Goal: Transaction & Acquisition: Purchase product/service

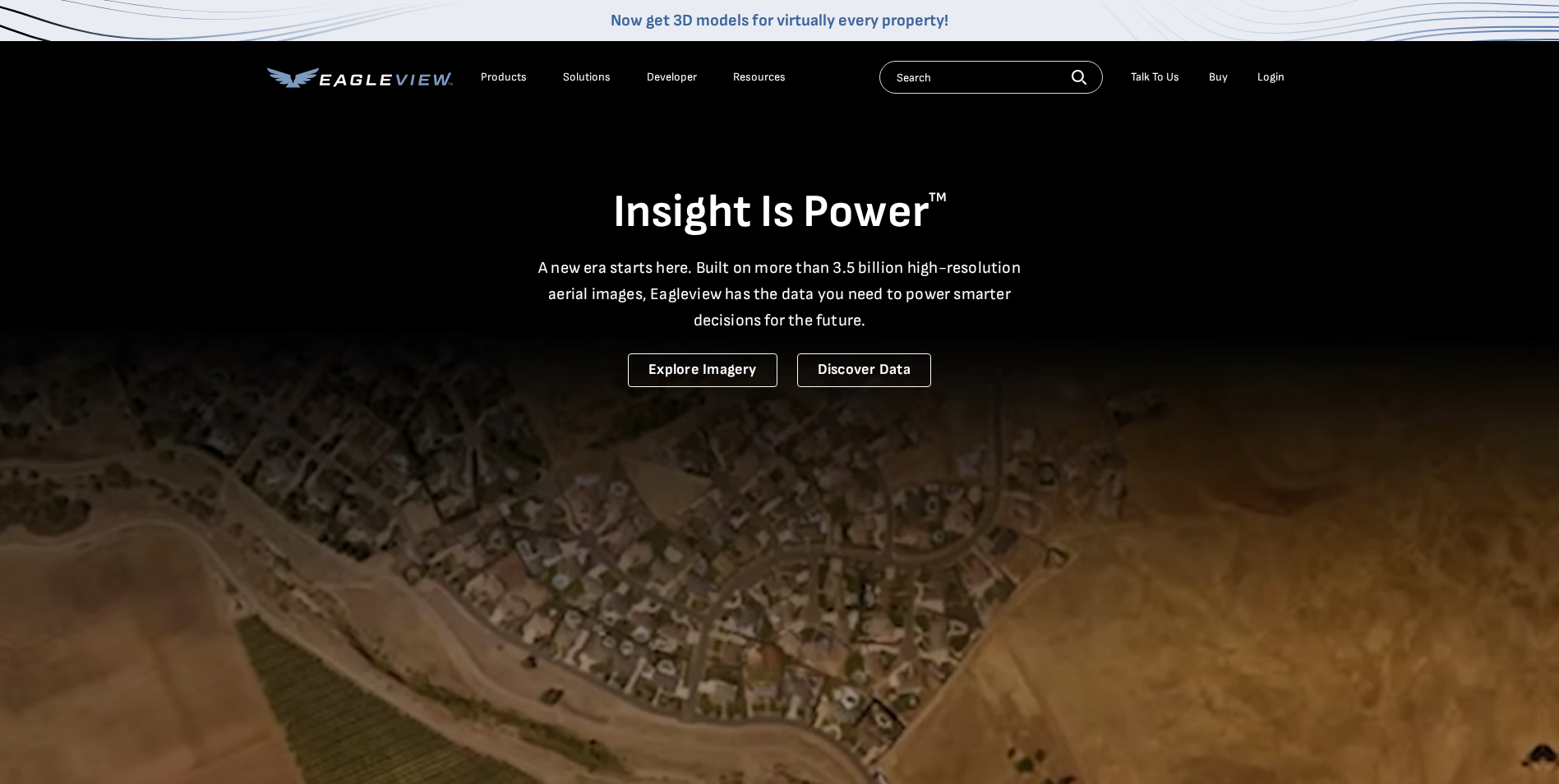
click at [1277, 78] on div "Login" at bounding box center [1271, 77] width 27 height 15
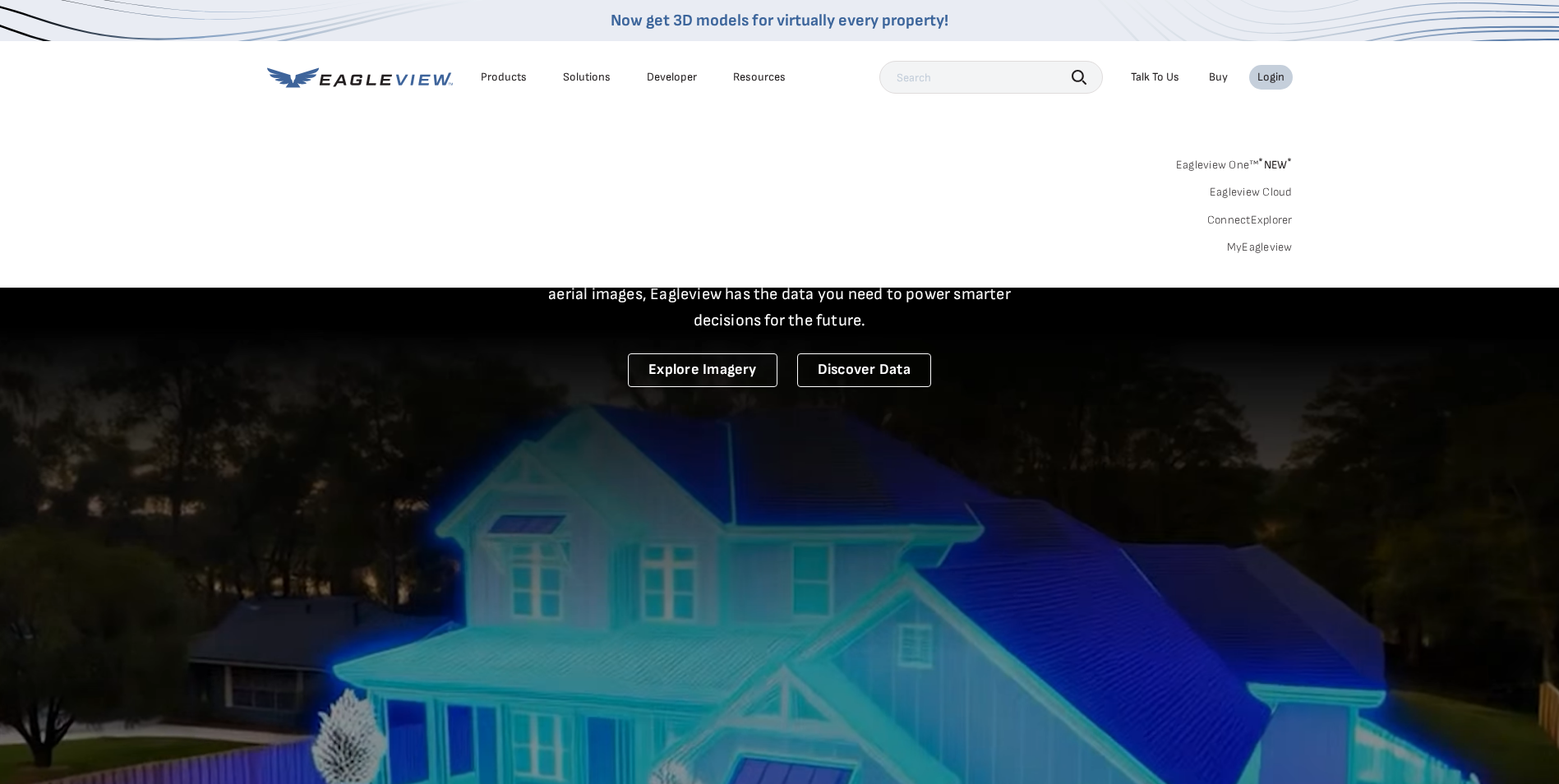
click at [1262, 242] on link "MyEagleview" at bounding box center [1260, 247] width 66 height 15
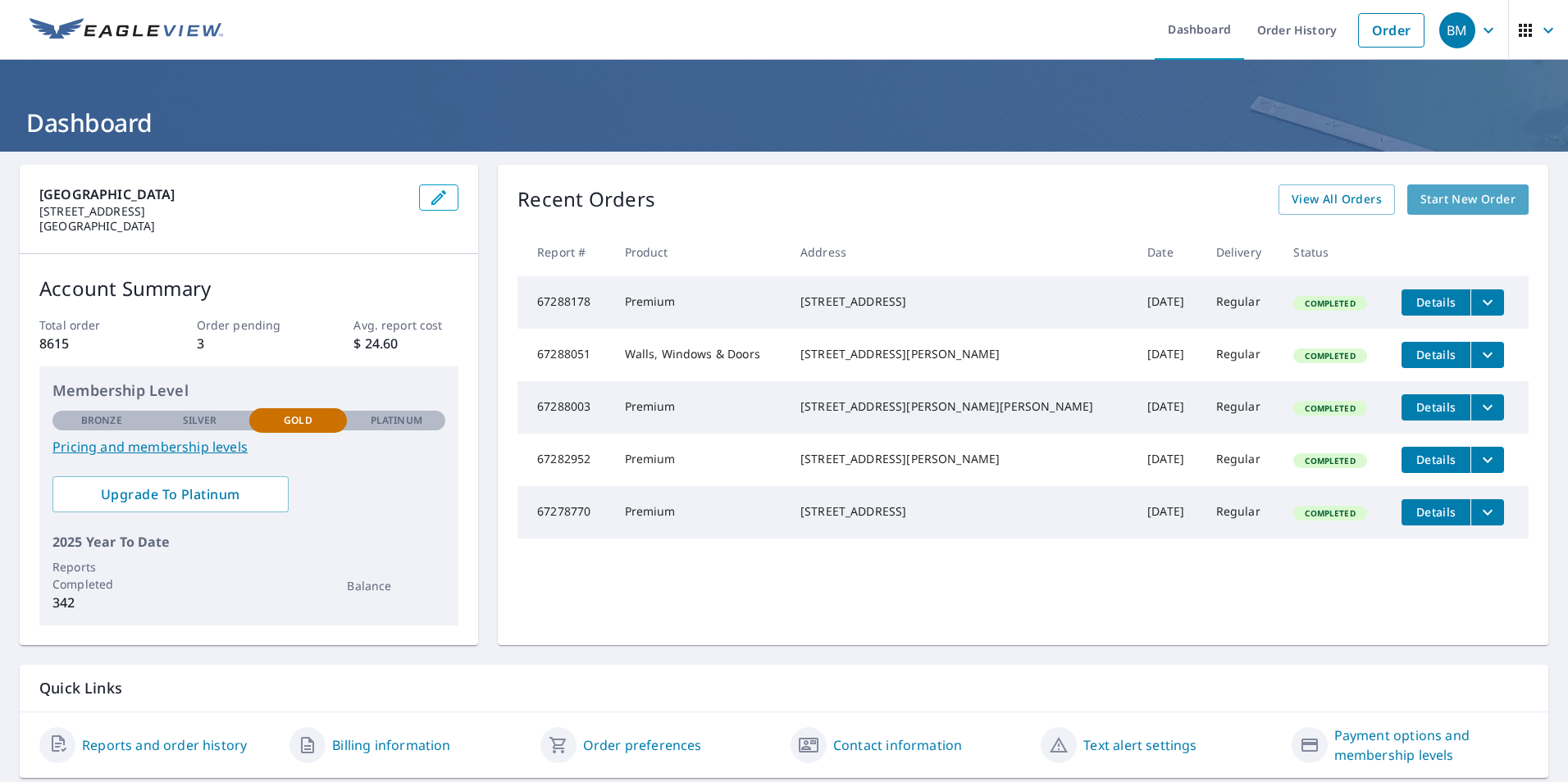
click at [1463, 197] on span "Start New Order" at bounding box center [1469, 200] width 95 height 21
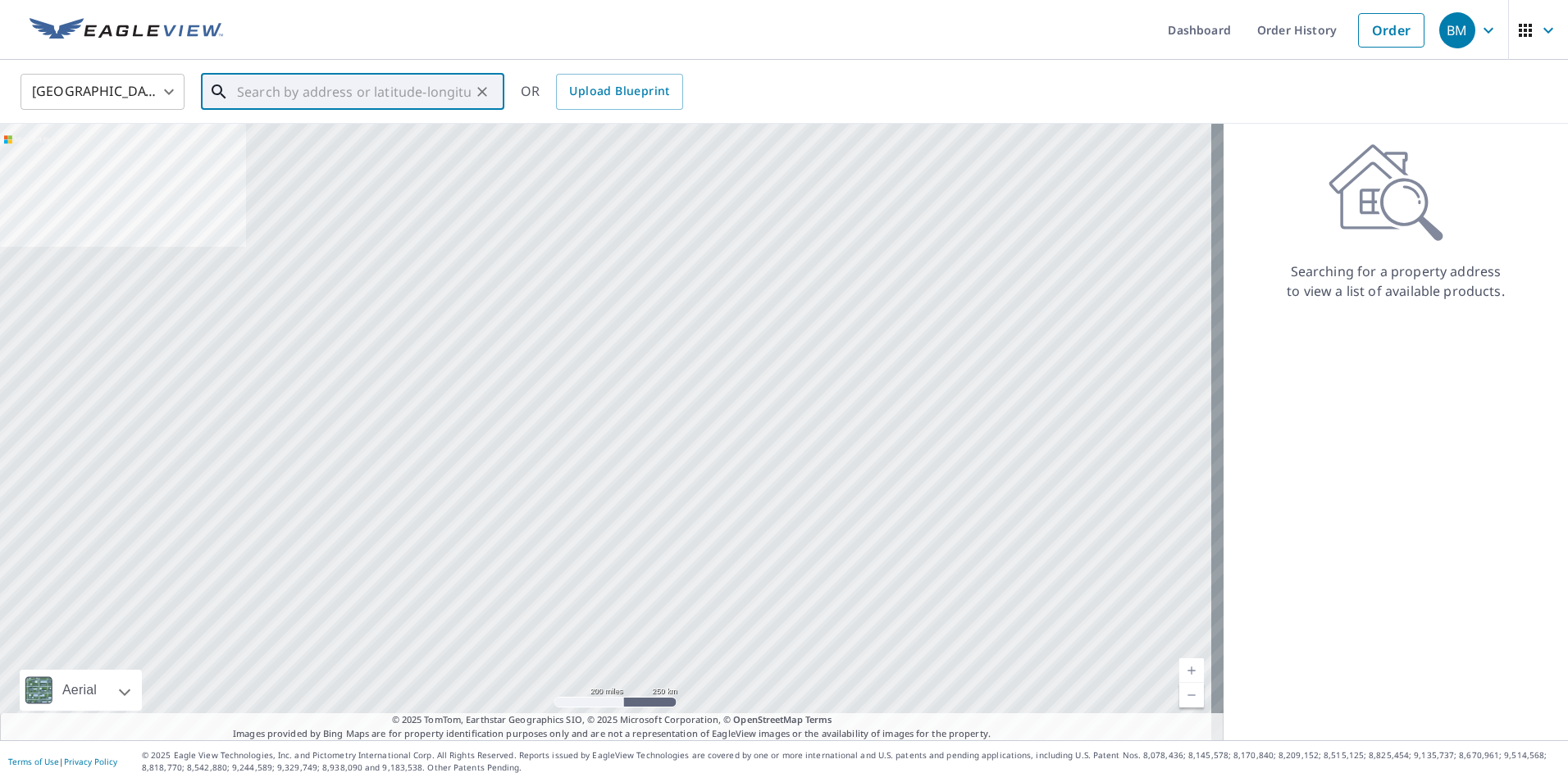
click at [251, 90] on input "text" at bounding box center [353, 92] width 233 height 46
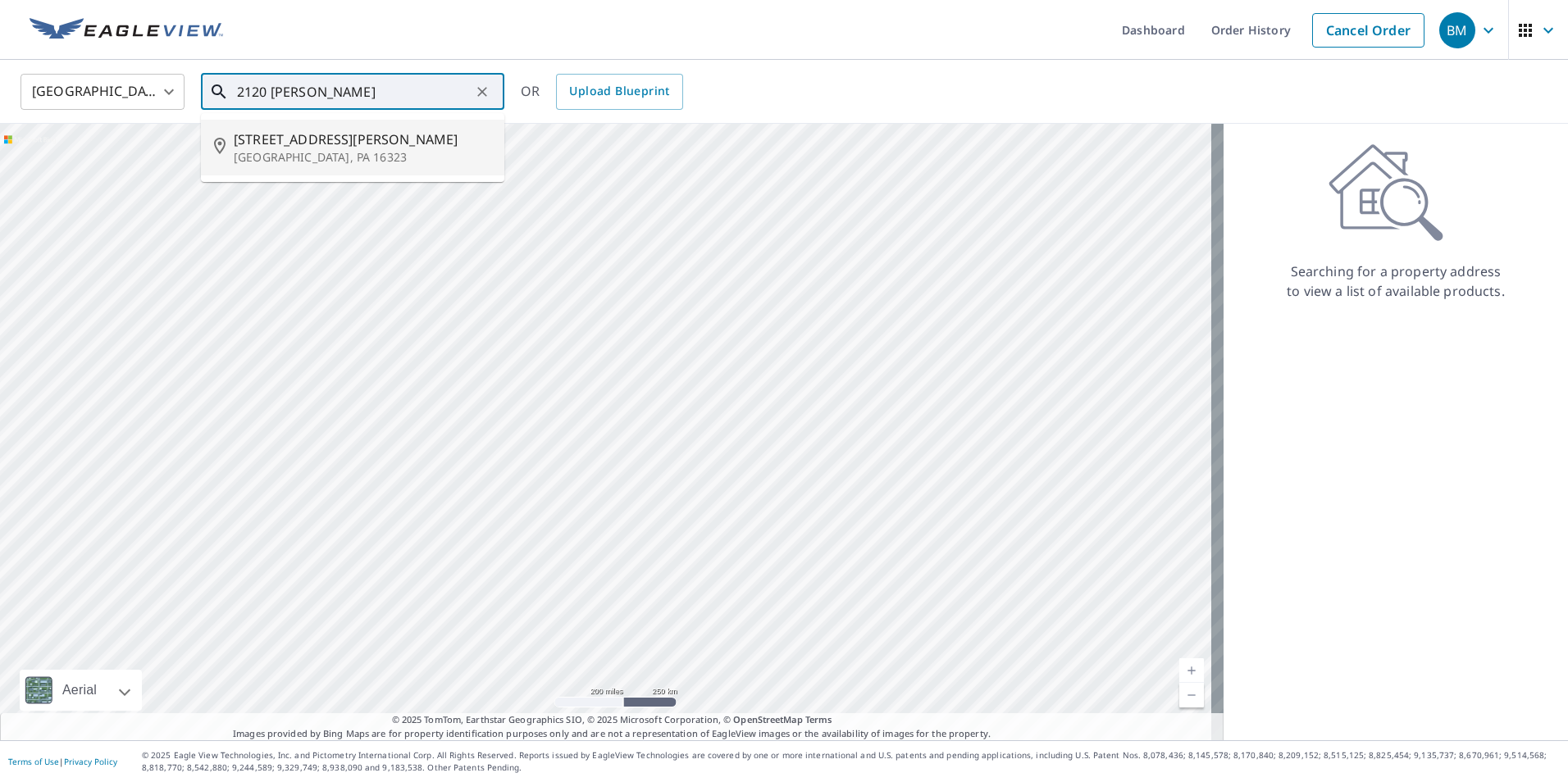
click at [290, 150] on p "Franklin, PA 16323" at bounding box center [362, 158] width 257 height 16
type input "2120 Patchel Run Rd Franklin, PA 16323"
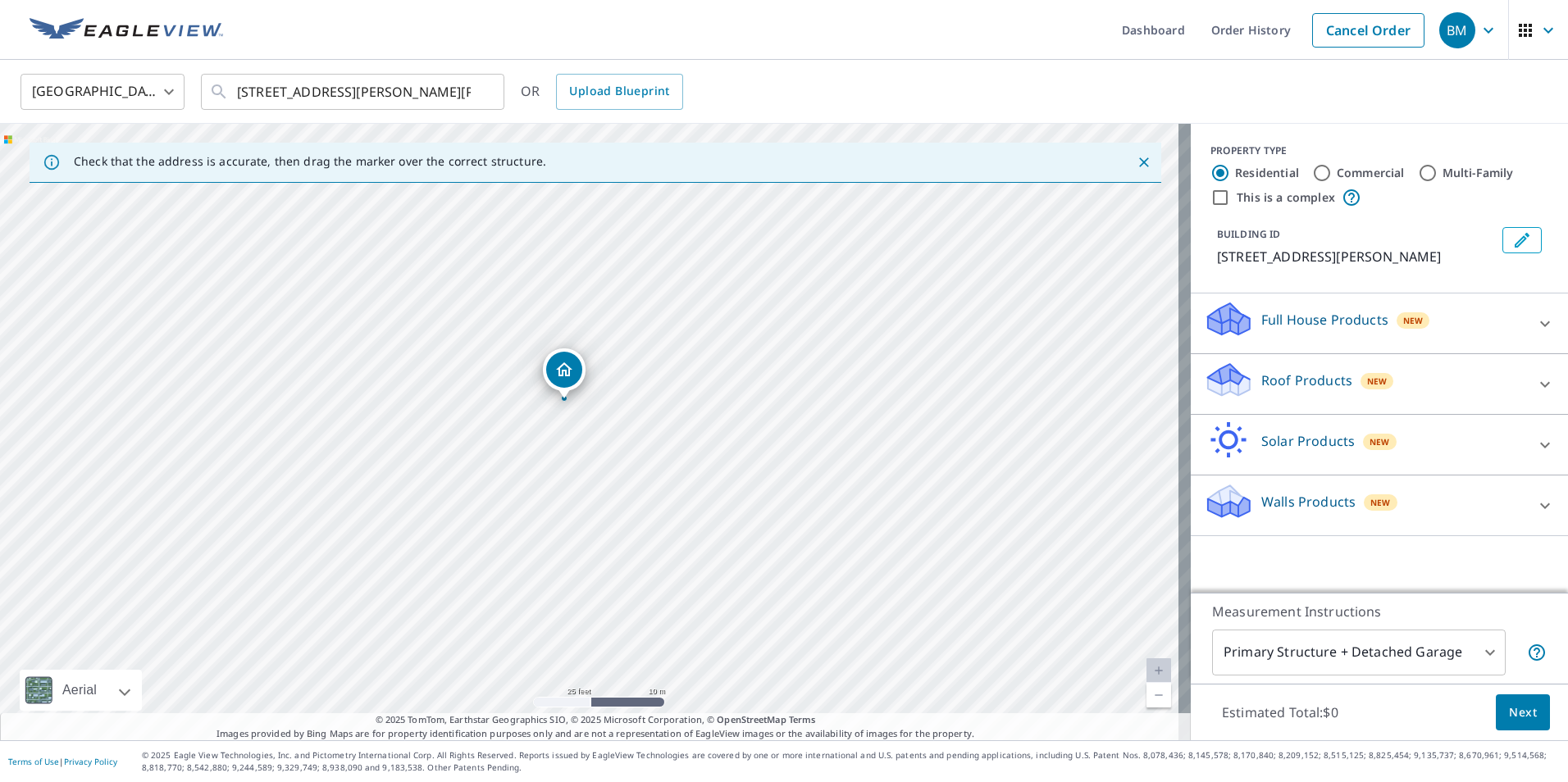
click at [1238, 378] on icon at bounding box center [1229, 380] width 49 height 39
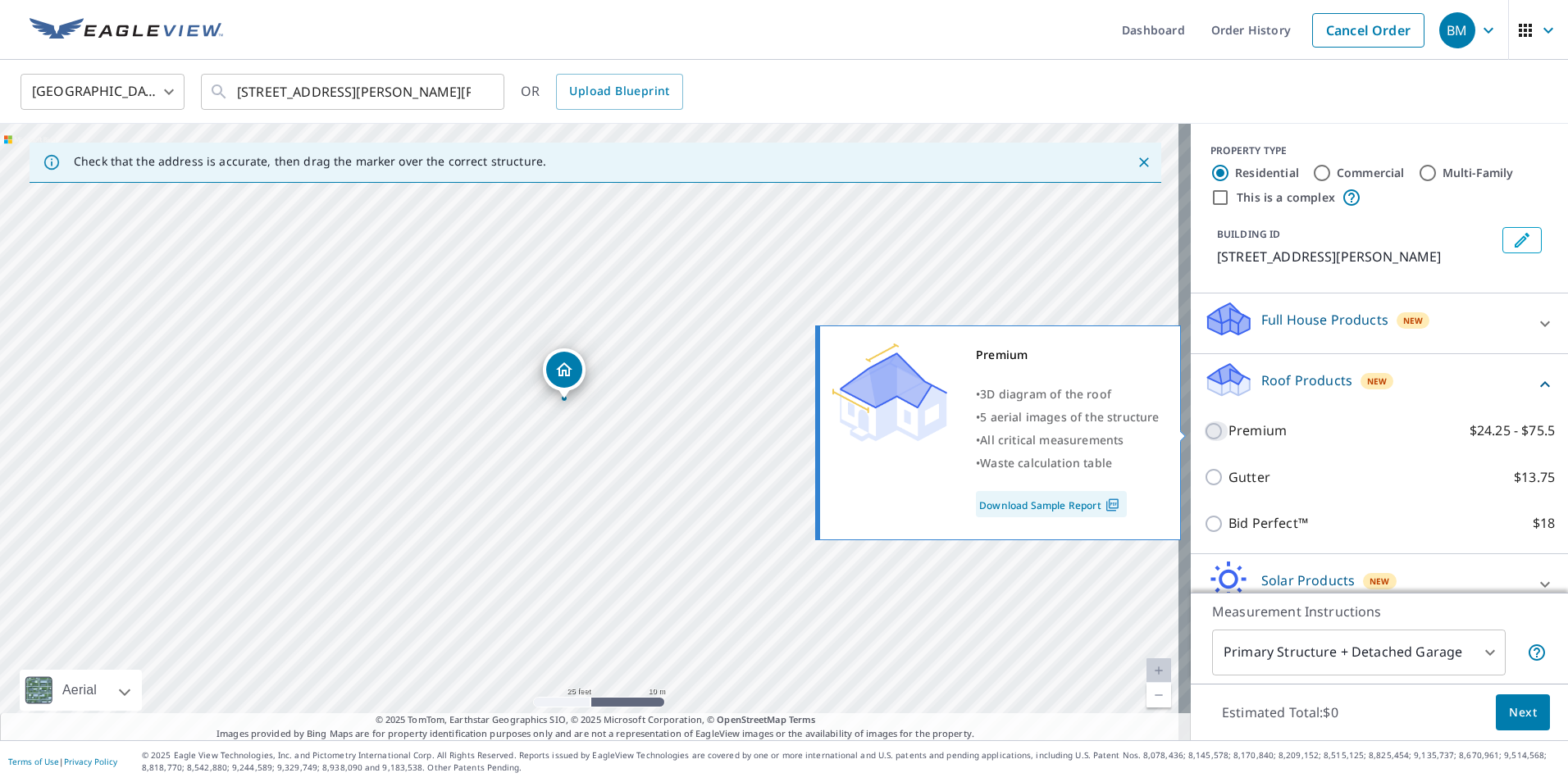
click at [1204, 434] on input "Premium $24.25 - $75.5" at bounding box center [1216, 431] width 25 height 20
checkbox input "true"
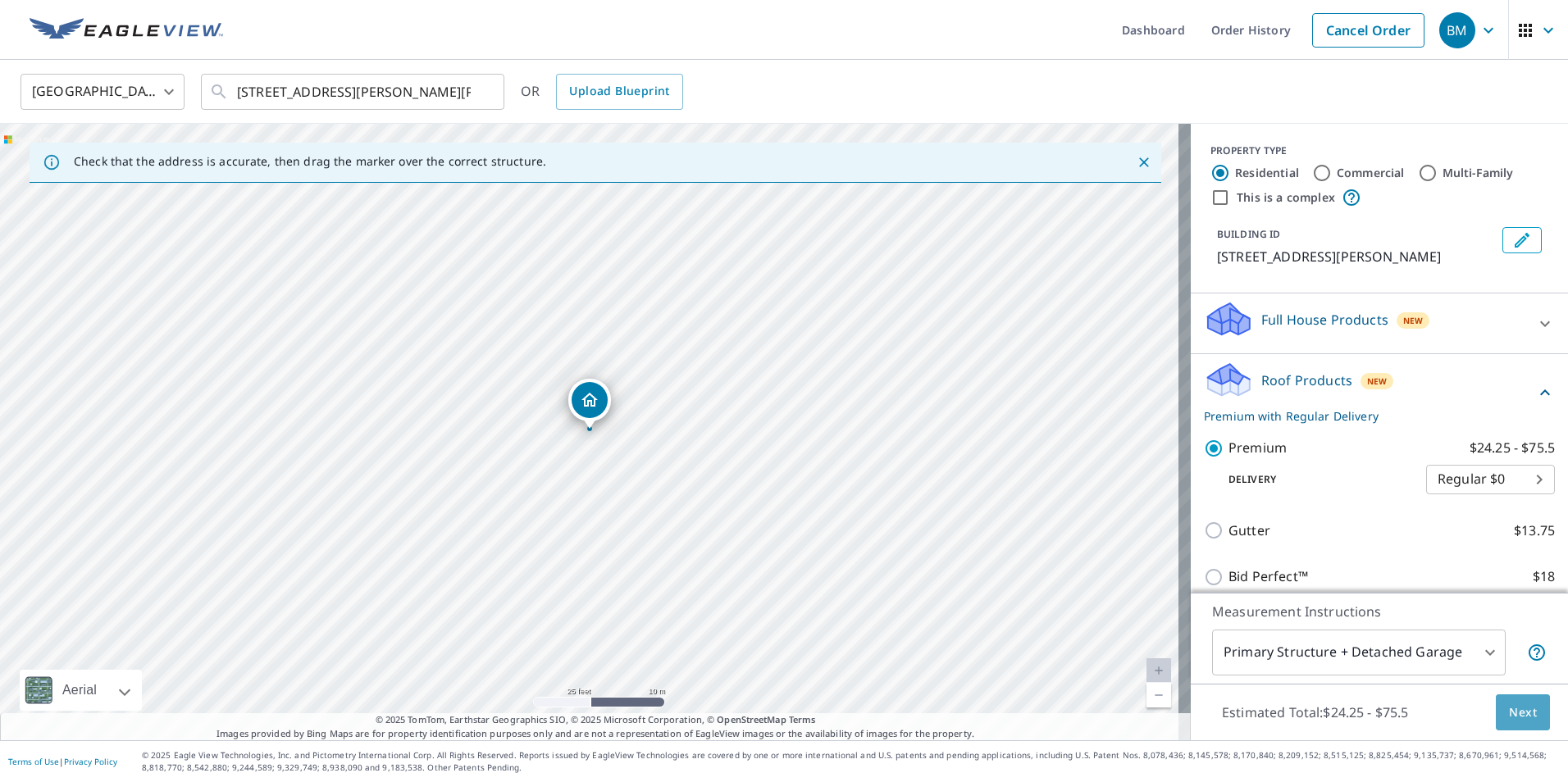
click at [1511, 711] on span "Next" at bounding box center [1523, 712] width 28 height 21
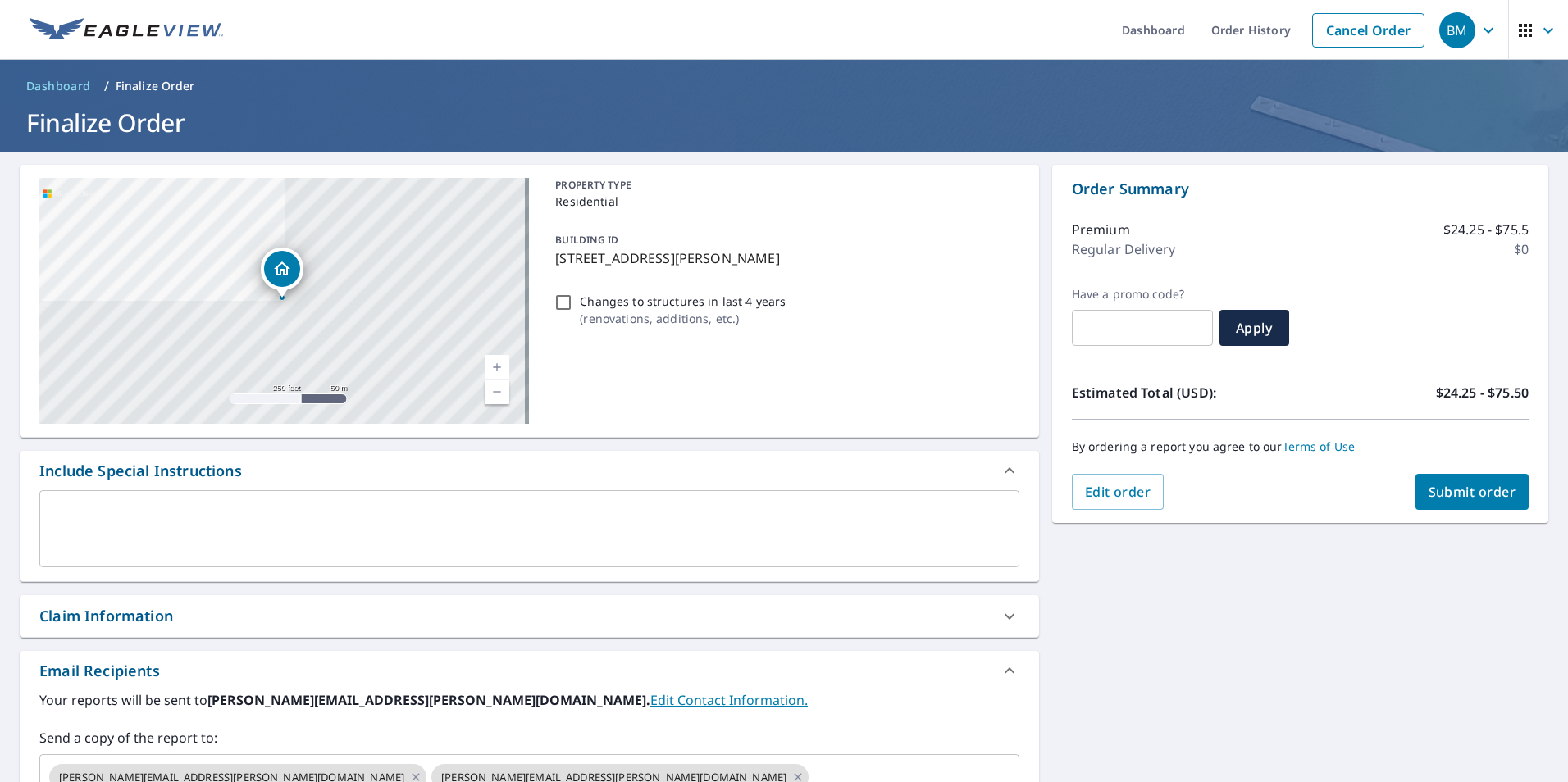
click at [125, 617] on div "Claim Information" at bounding box center [106, 616] width 134 height 22
checkbox input "true"
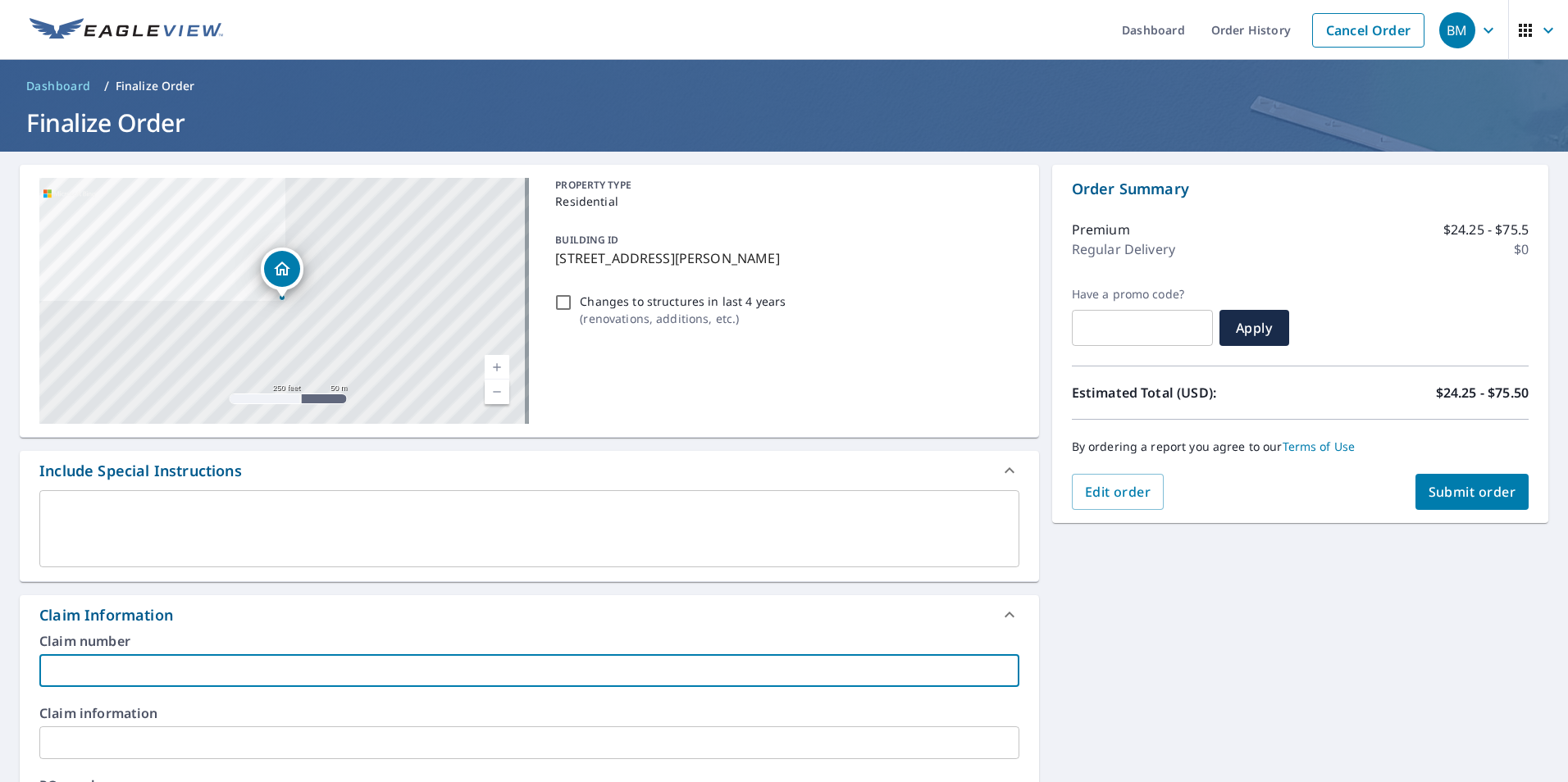
click at [125, 671] on input "text" at bounding box center [529, 670] width 980 height 33
type input "brody penn"
checkbox input "true"
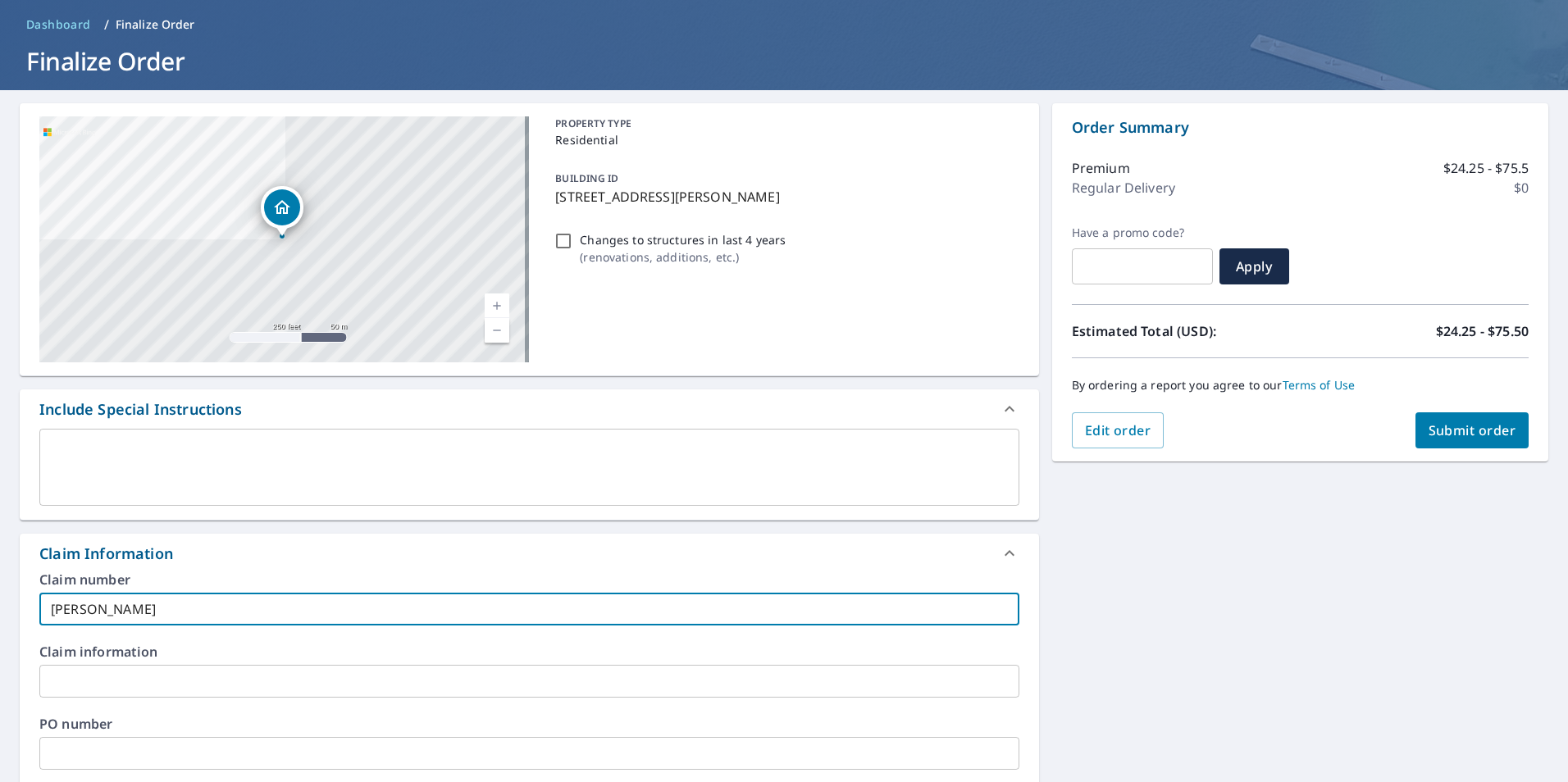
scroll to position [164, 0]
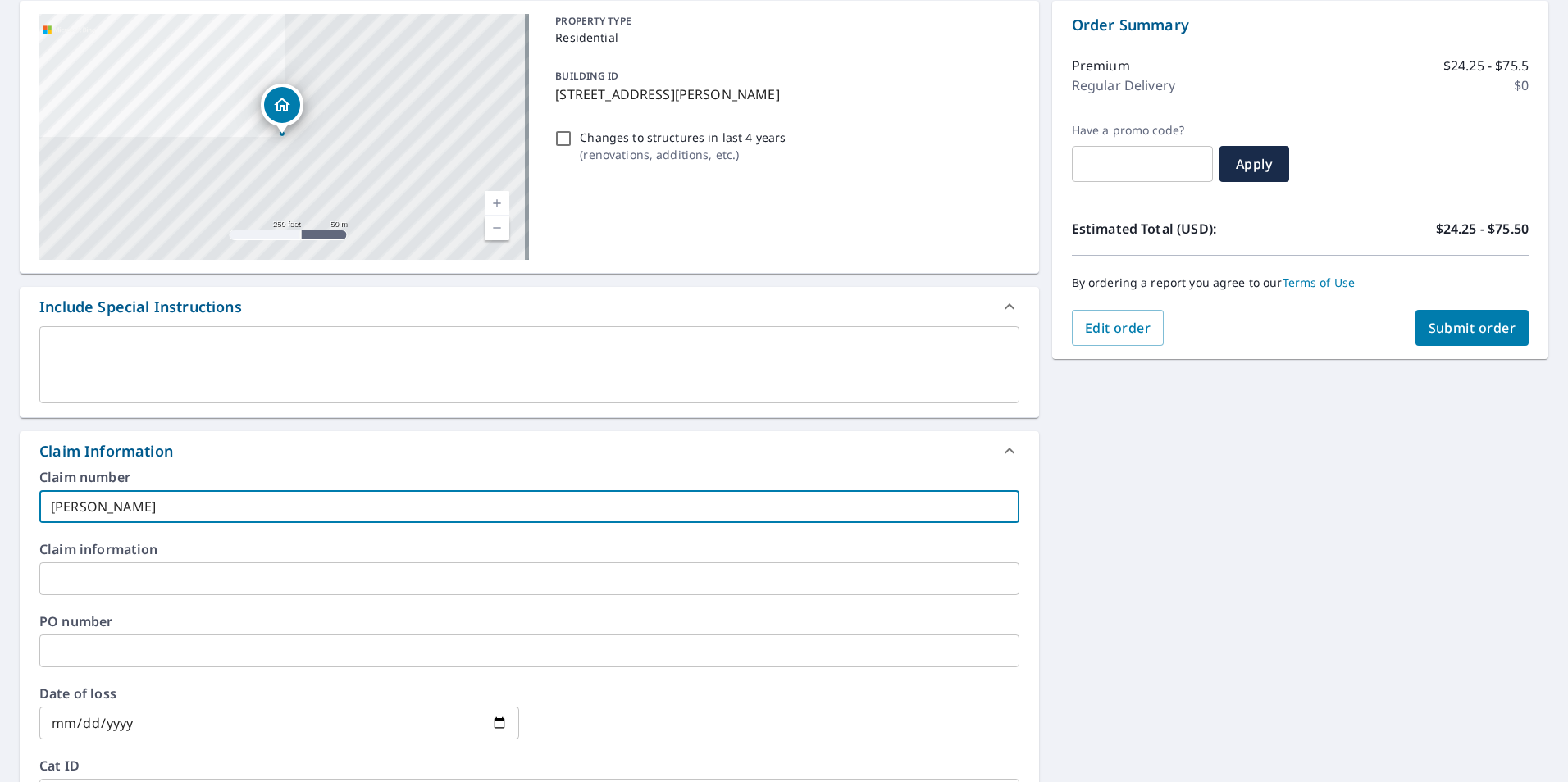
click at [85, 581] on input "text" at bounding box center [529, 579] width 980 height 33
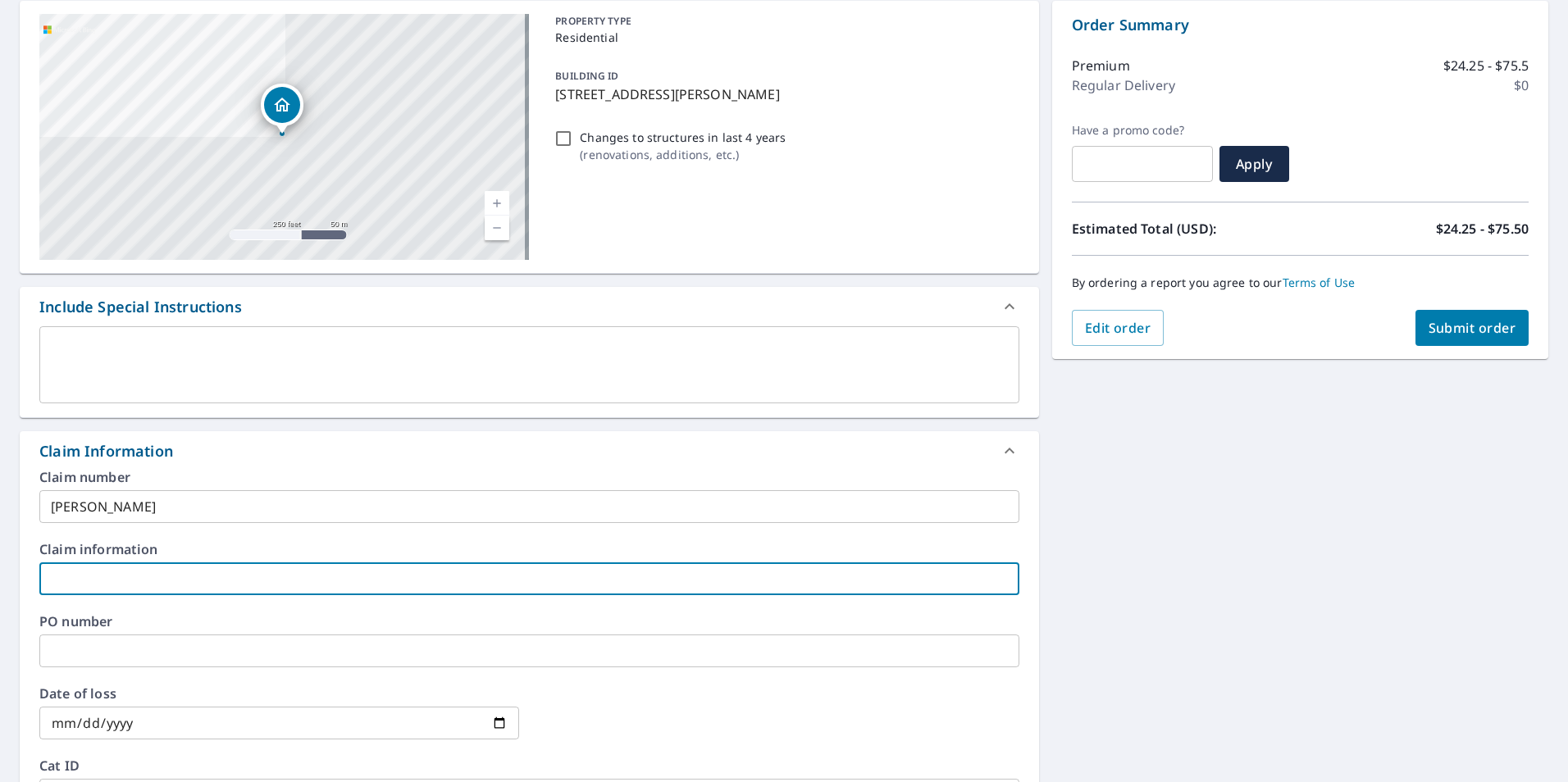
type input "brody penn"
checkbox input "true"
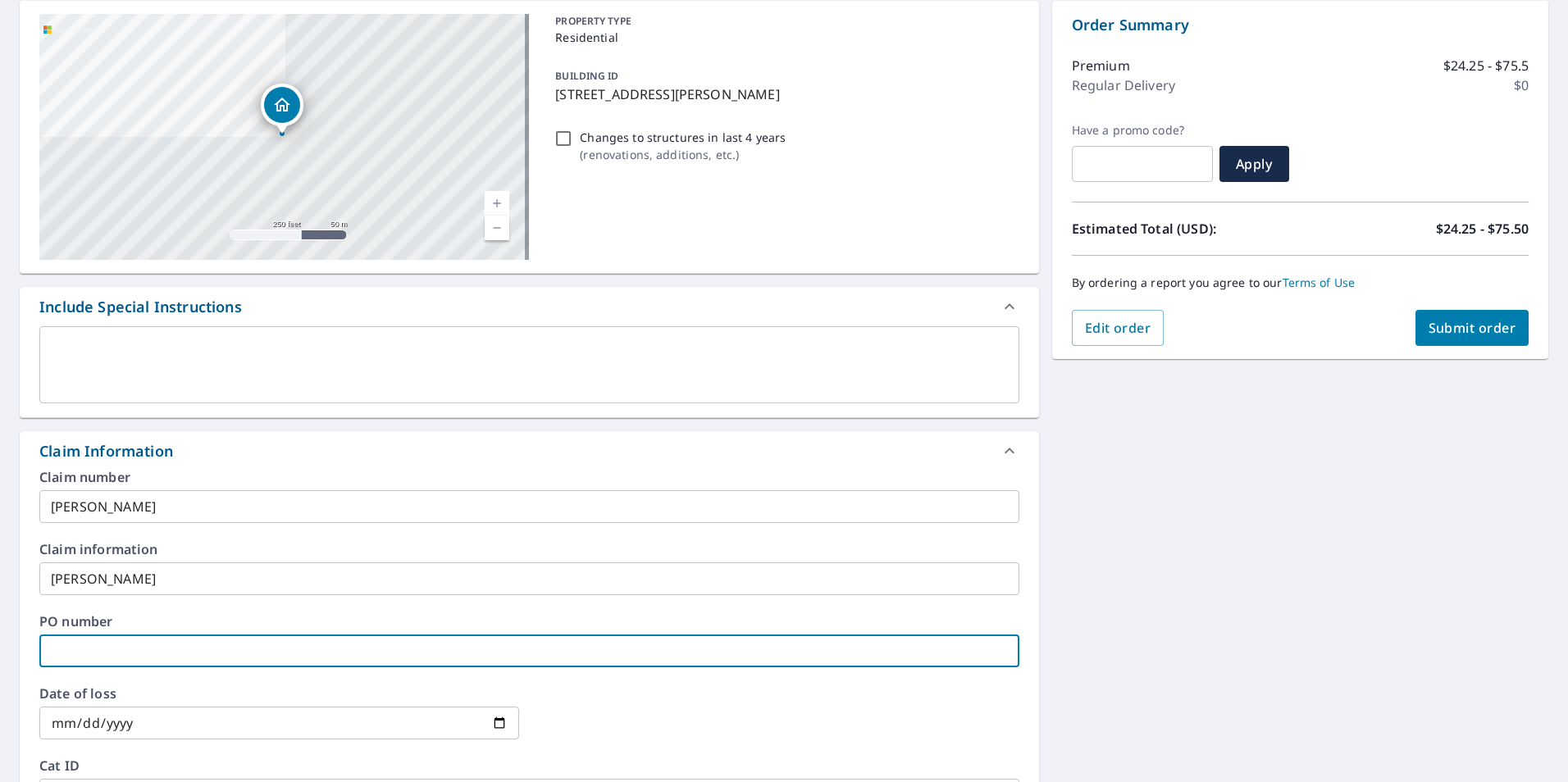
click at [89, 655] on input "text" at bounding box center [529, 651] width 980 height 33
type input "brody penn"
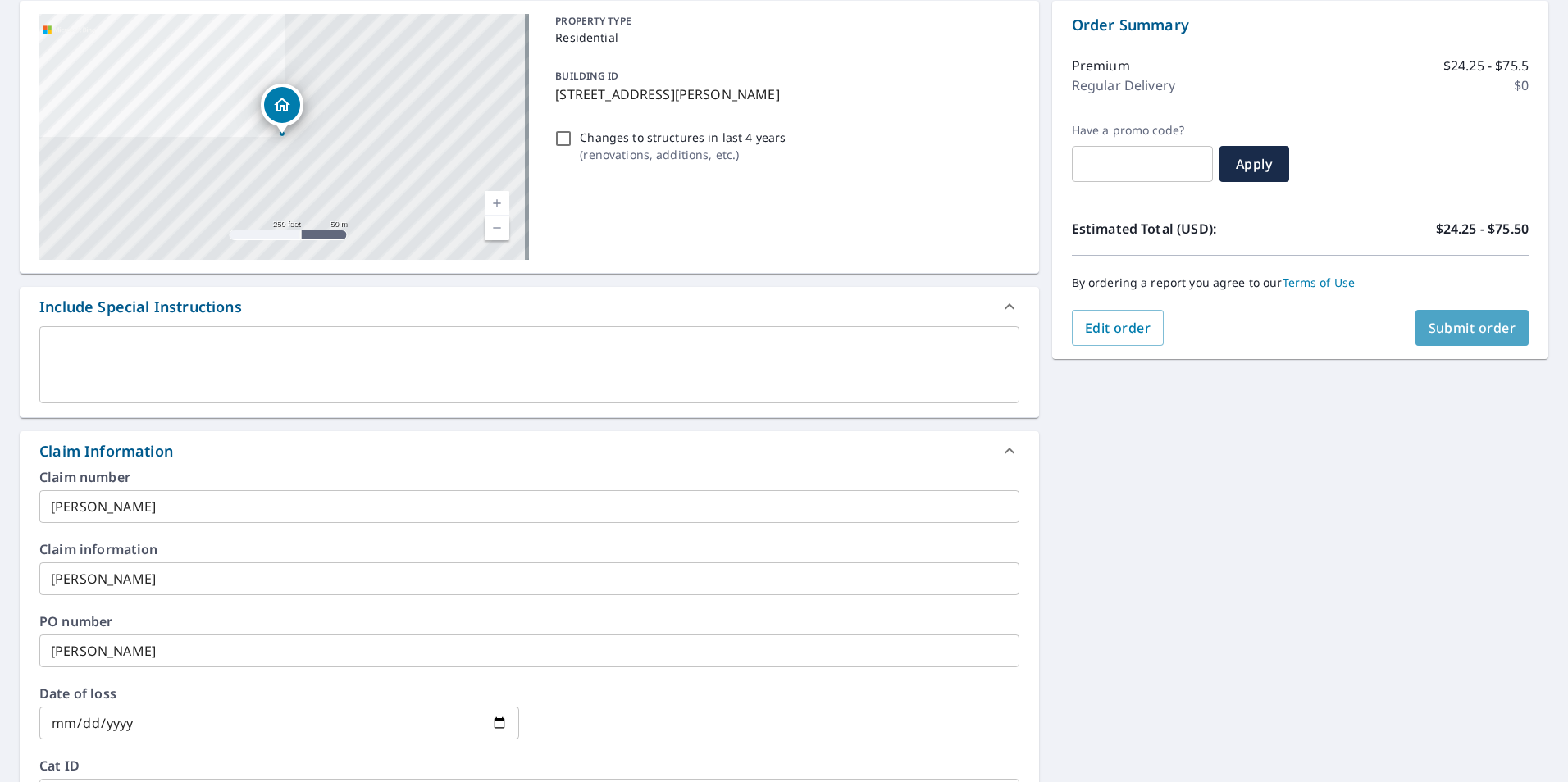
click at [1473, 322] on span "Submit order" at bounding box center [1473, 328] width 88 height 18
checkbox input "true"
